Goal: Check status: Check status

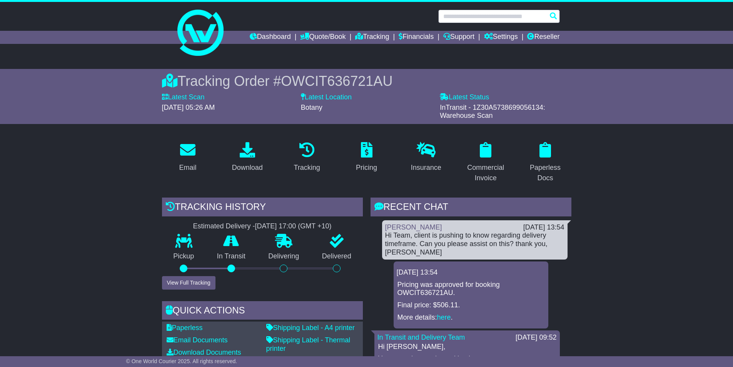
click at [482, 14] on input "text" at bounding box center [499, 16] width 122 height 13
paste input "**********"
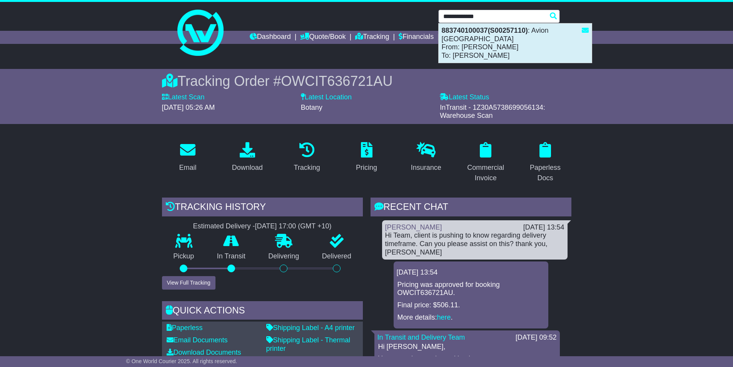
click at [499, 36] on div "883740100037(S00257110) : Avion [GEOGRAPHIC_DATA] From: [PERSON_NAME] To: [PERS…" at bounding box center [515, 42] width 153 height 39
type input "**********"
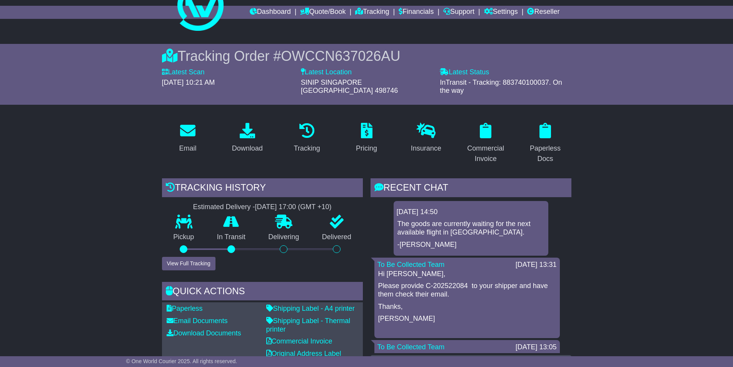
scroll to position [38, 0]
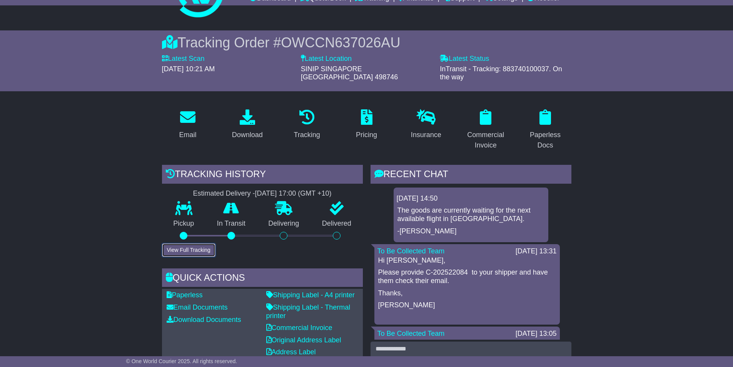
click at [187, 244] on button "View Full Tracking" at bounding box center [188, 249] width 53 height 13
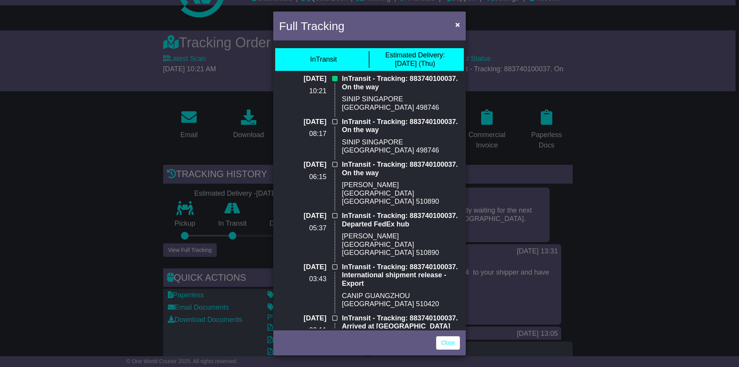
click at [356, 88] on p "InTransit - Tracking: 883740100037. On the way" at bounding box center [401, 83] width 118 height 17
click at [356, 87] on p "InTransit - Tracking: 883740100037. On the way" at bounding box center [401, 83] width 118 height 17
click at [612, 218] on div "Full Tracking × InTransit Estimated Delivery: 28 Aug (Thu) 27 Aug 2025 10:21 In…" at bounding box center [369, 183] width 739 height 367
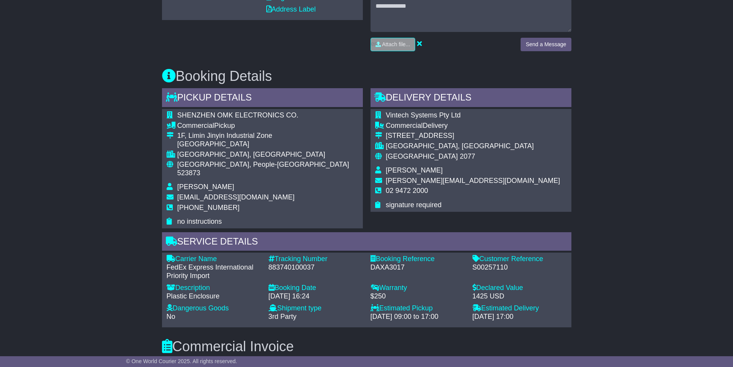
scroll to position [385, 0]
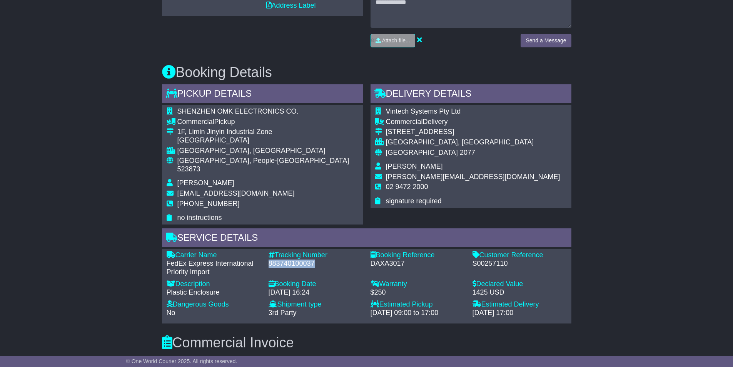
drag, startPoint x: 268, startPoint y: 250, endPoint x: 316, endPoint y: 252, distance: 48.1
click at [320, 259] on div "883740100037" at bounding box center [315, 263] width 94 height 8
copy div "883740100037"
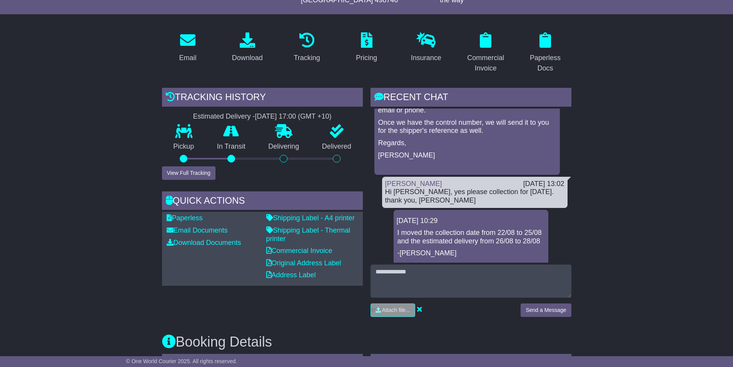
scroll to position [38, 0]
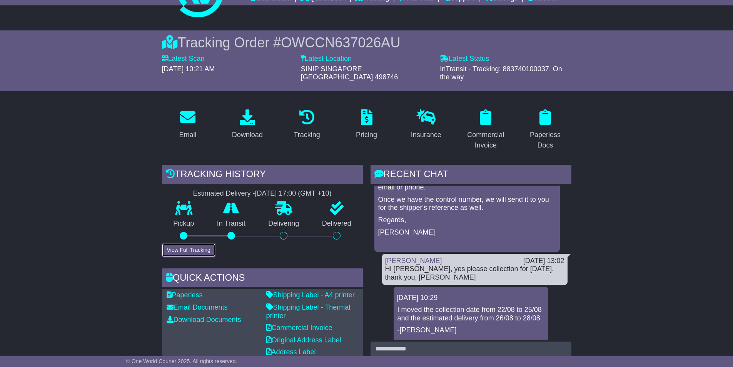
click at [193, 243] on button "View Full Tracking" at bounding box center [188, 249] width 53 height 13
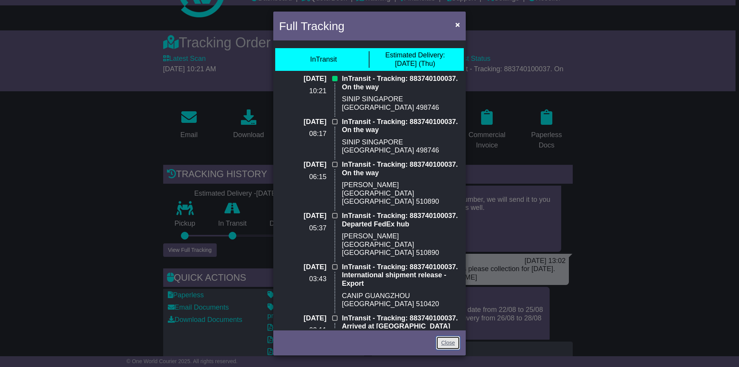
click at [442, 342] on link "Close" at bounding box center [448, 342] width 24 height 13
